Goal: Task Accomplishment & Management: Manage account settings

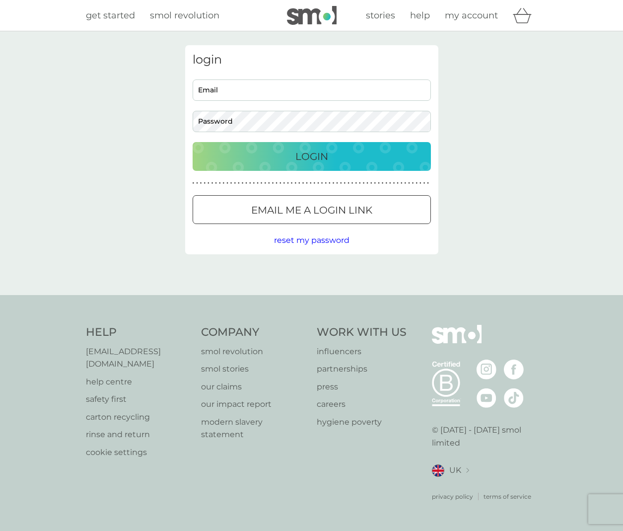
click at [267, 85] on input "Email" at bounding box center [312, 89] width 238 height 21
type input "motunrx@gmail.com"
click at [314, 163] on p "Login" at bounding box center [311, 156] width 33 height 16
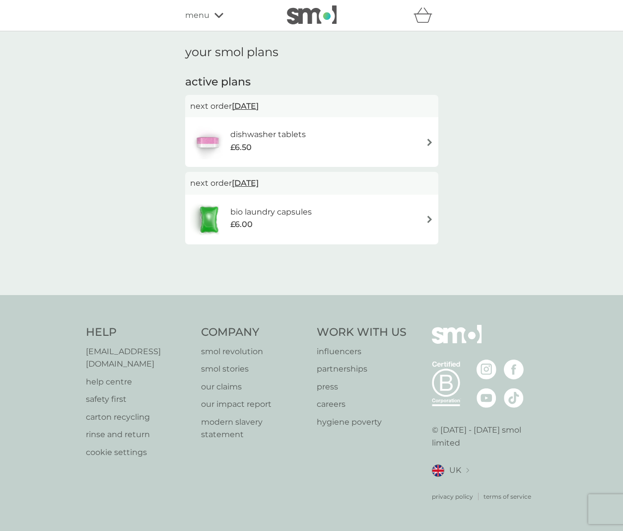
click at [215, 16] on icon at bounding box center [218, 15] width 9 height 6
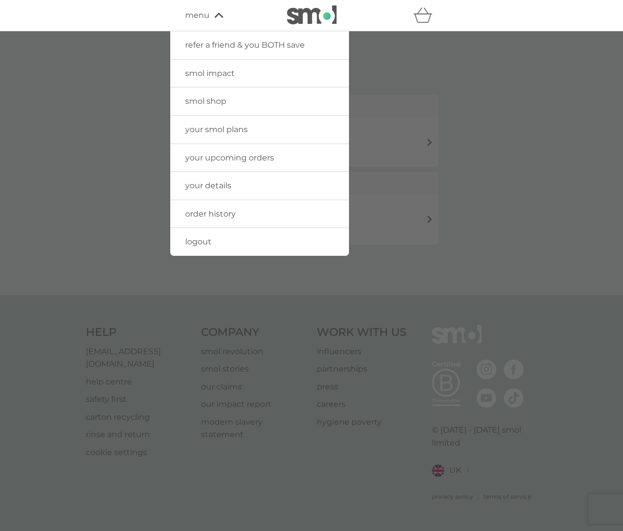
click at [329, 302] on div at bounding box center [311, 296] width 623 height 531
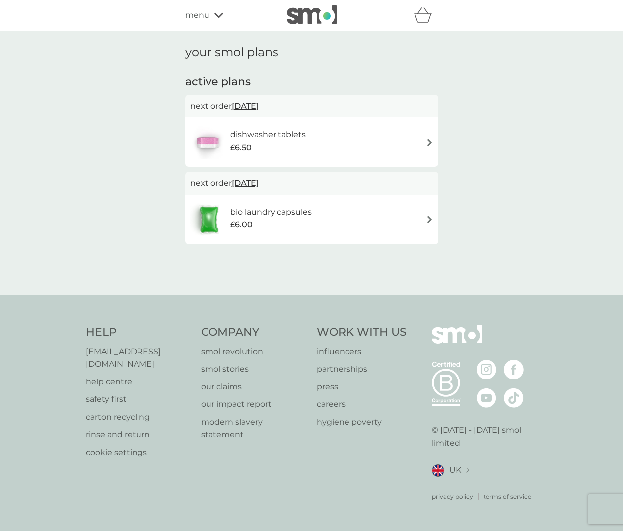
click at [113, 381] on p "help centre" at bounding box center [139, 381] width 106 height 13
click at [429, 141] on img at bounding box center [429, 141] width 7 height 7
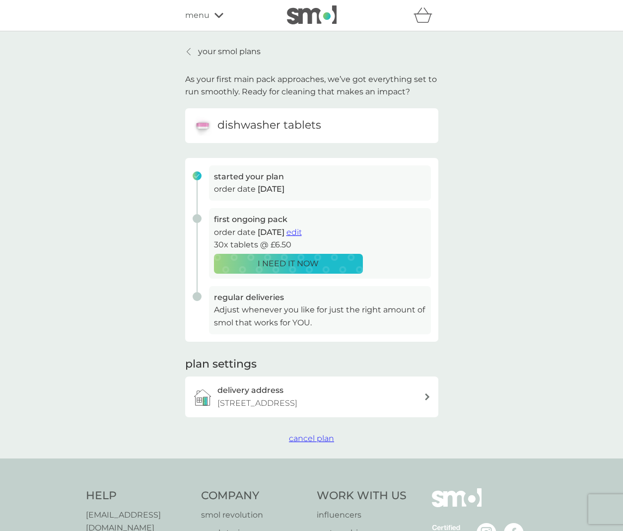
click at [314, 442] on span "cancel plan" at bounding box center [311, 437] width 45 height 9
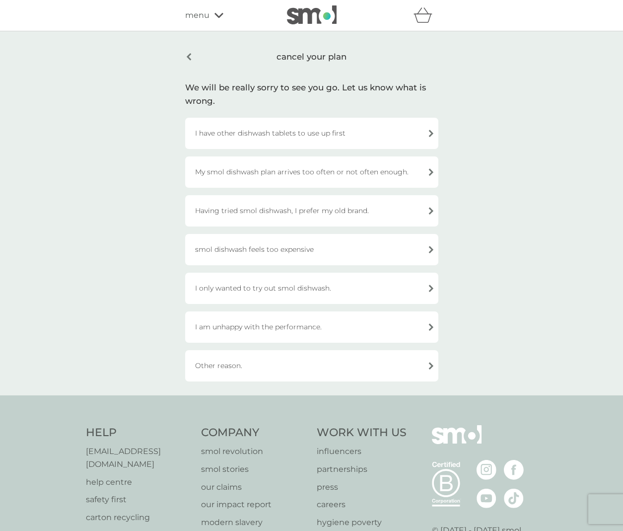
click at [277, 208] on div "Having tried smol dishwash, I prefer my old brand." at bounding box center [311, 210] width 253 height 31
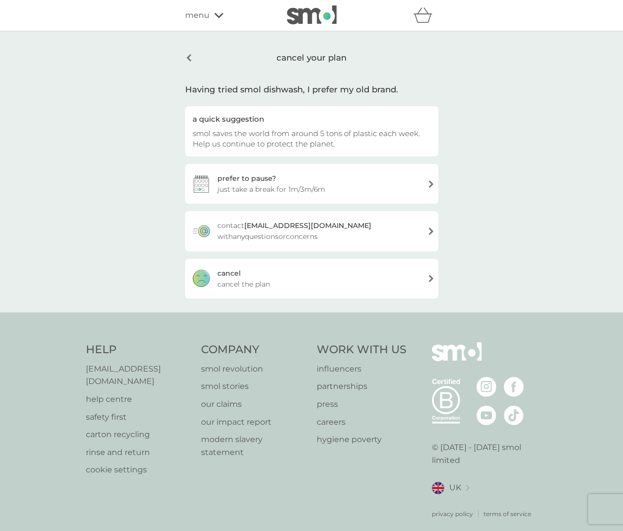
click at [233, 282] on span "cancel the plan" at bounding box center [243, 283] width 53 height 11
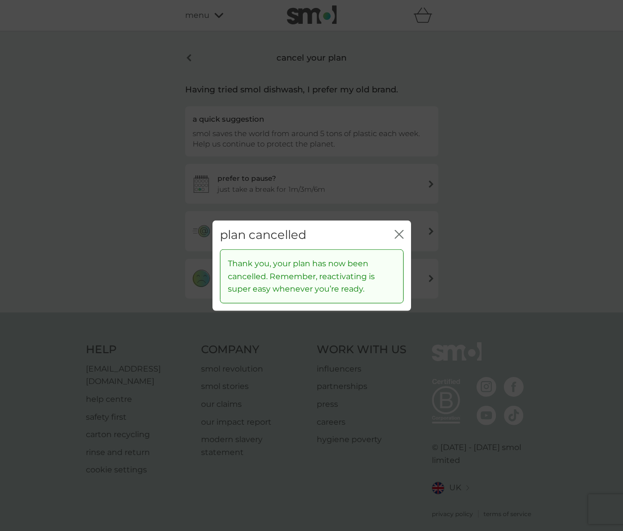
click at [396, 235] on icon "close" at bounding box center [399, 233] width 9 height 9
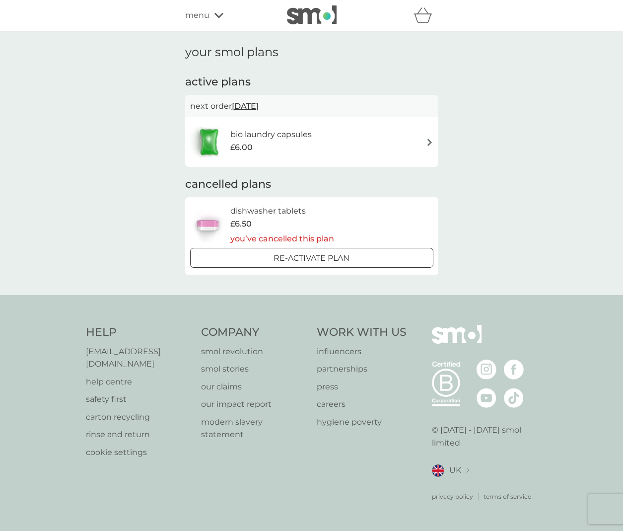
click at [250, 150] on span "£6.00" at bounding box center [241, 147] width 22 height 13
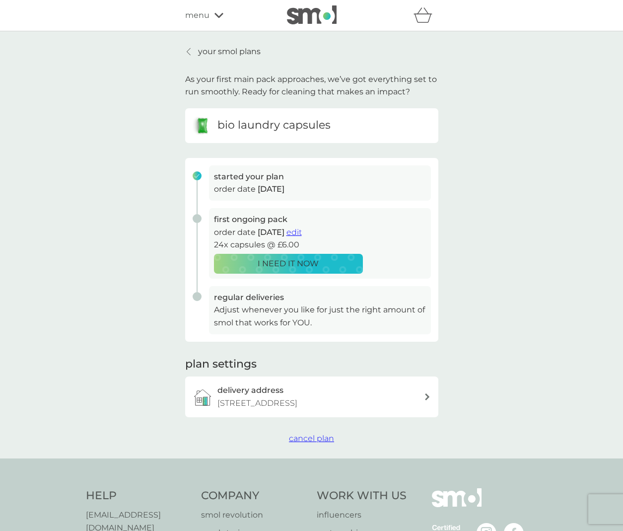
click at [327, 440] on span "cancel plan" at bounding box center [311, 437] width 45 height 9
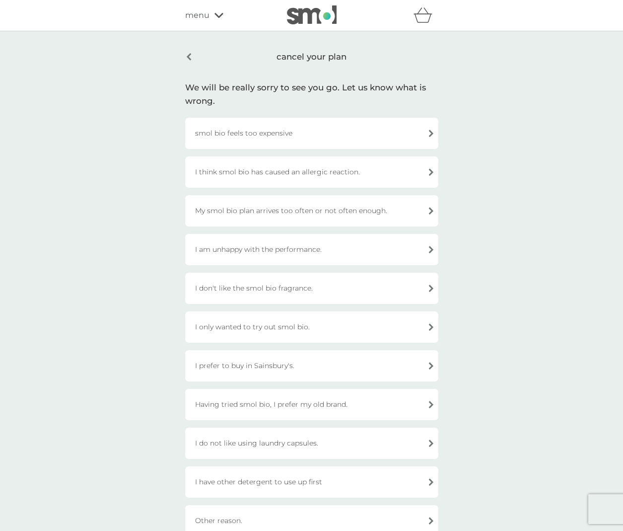
click at [293, 410] on div "Having tried smol bio, I prefer my old brand." at bounding box center [311, 404] width 253 height 31
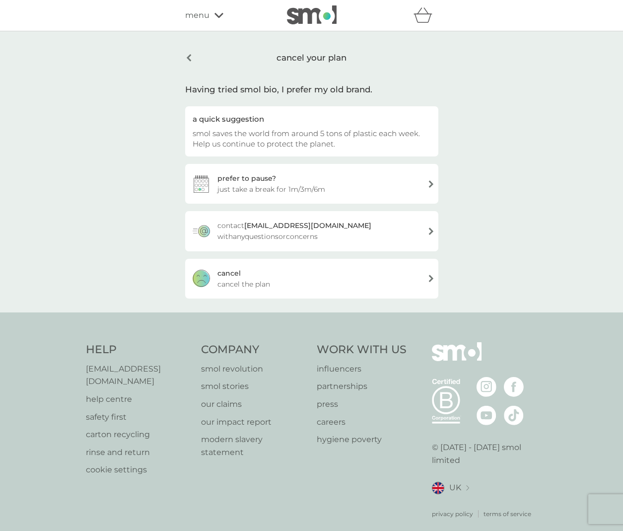
click at [266, 283] on span "cancel the plan" at bounding box center [243, 283] width 53 height 11
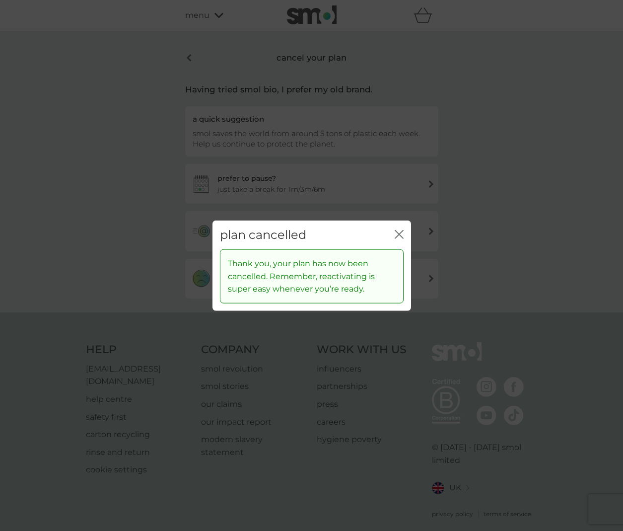
click at [401, 236] on icon "close" at bounding box center [401, 234] width 4 height 8
